Goal: Check status

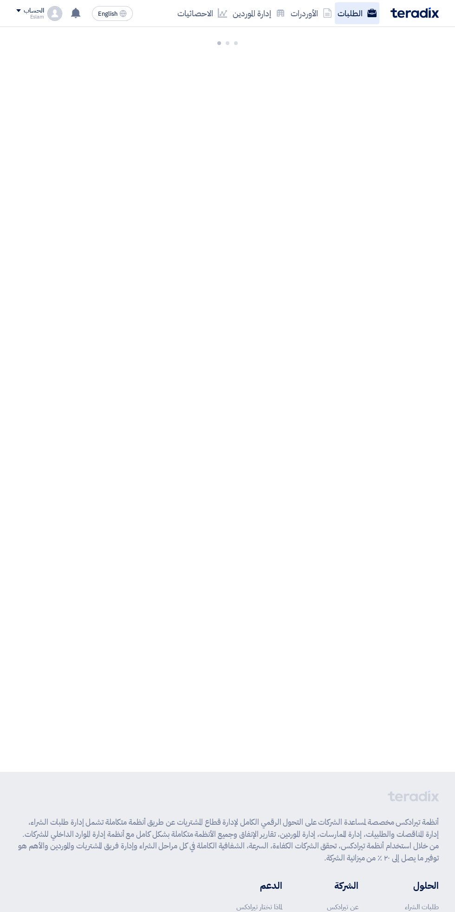
click at [340, 20] on link "الطلبات" at bounding box center [357, 13] width 45 height 22
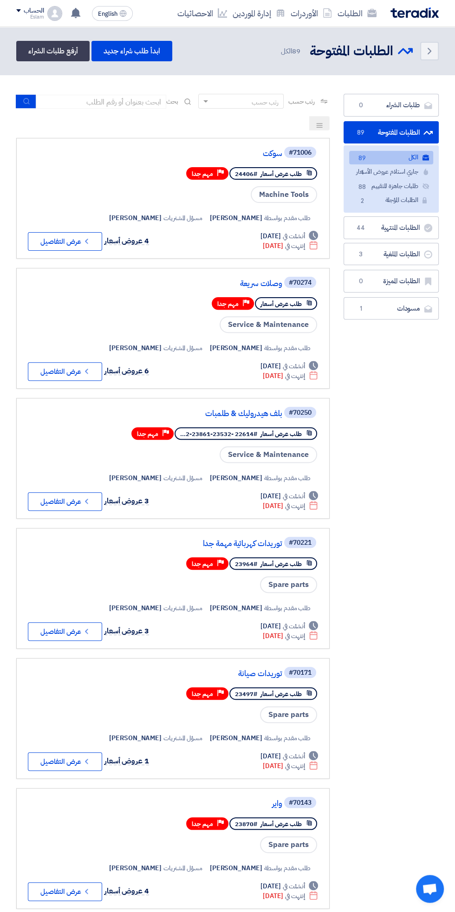
scroll to position [0, -2]
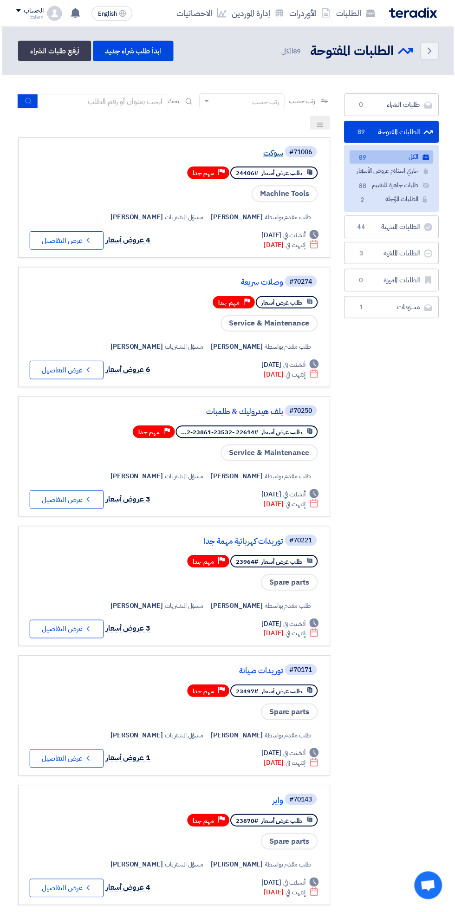
click at [260, 153] on link "سوكت" at bounding box center [191, 154] width 186 height 8
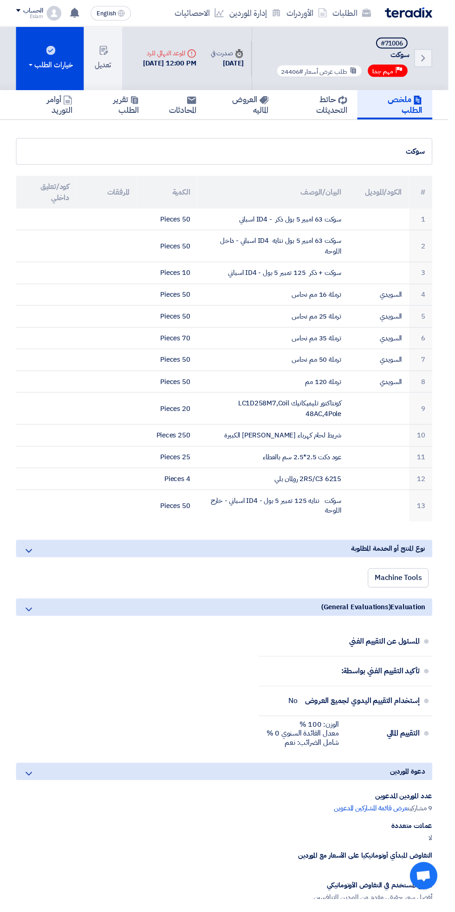
scroll to position [0, 0]
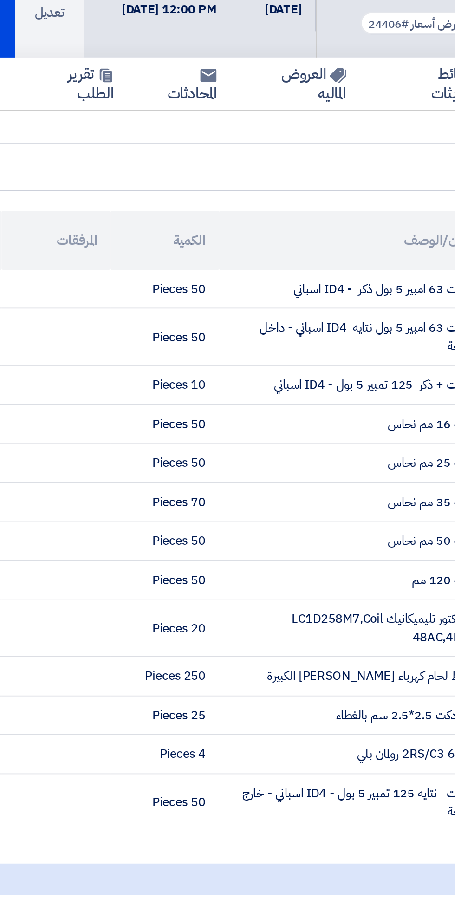
click at [199, 577] on div "Machine Tools" at bounding box center [227, 588] width 423 height 23
